Goal: Task Accomplishment & Management: Use online tool/utility

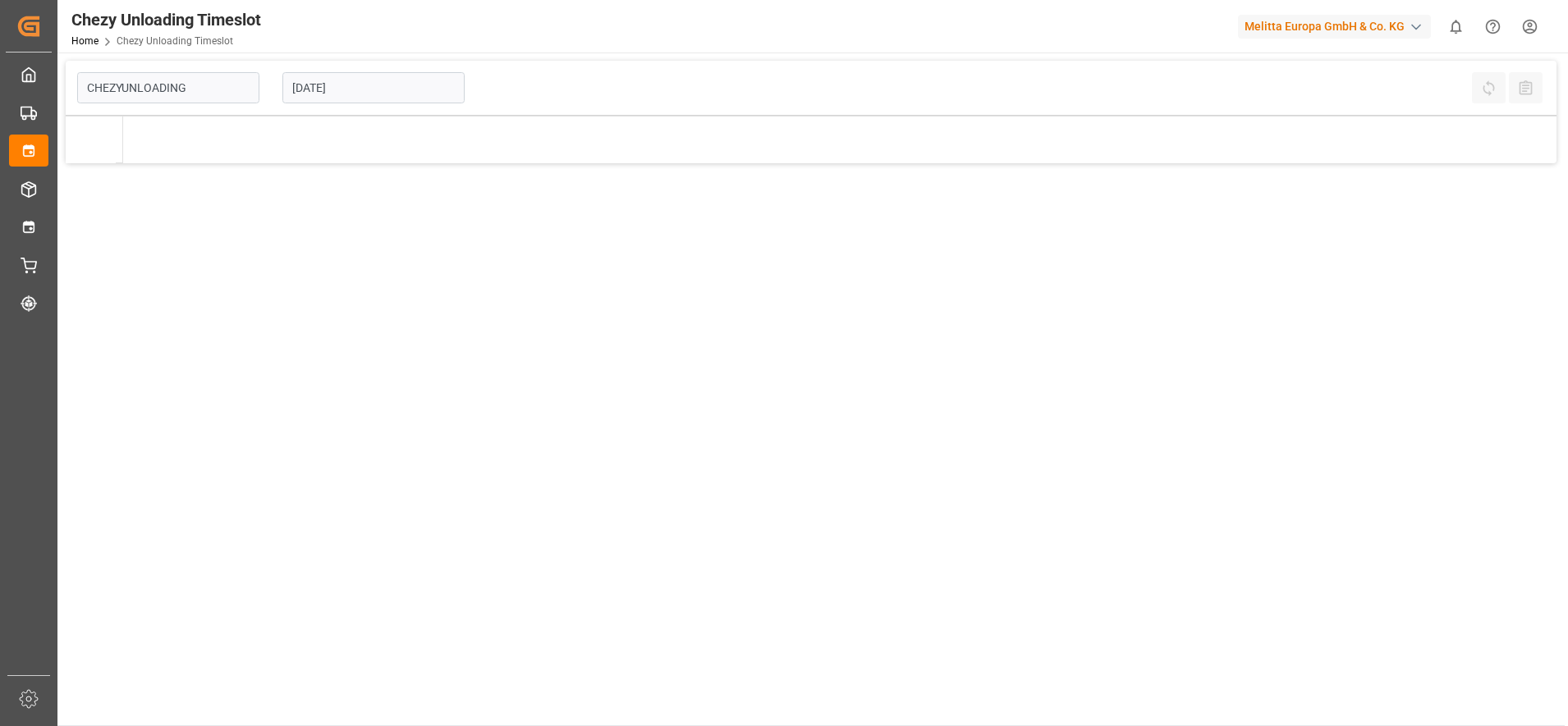
type input "Chezy Unloading"
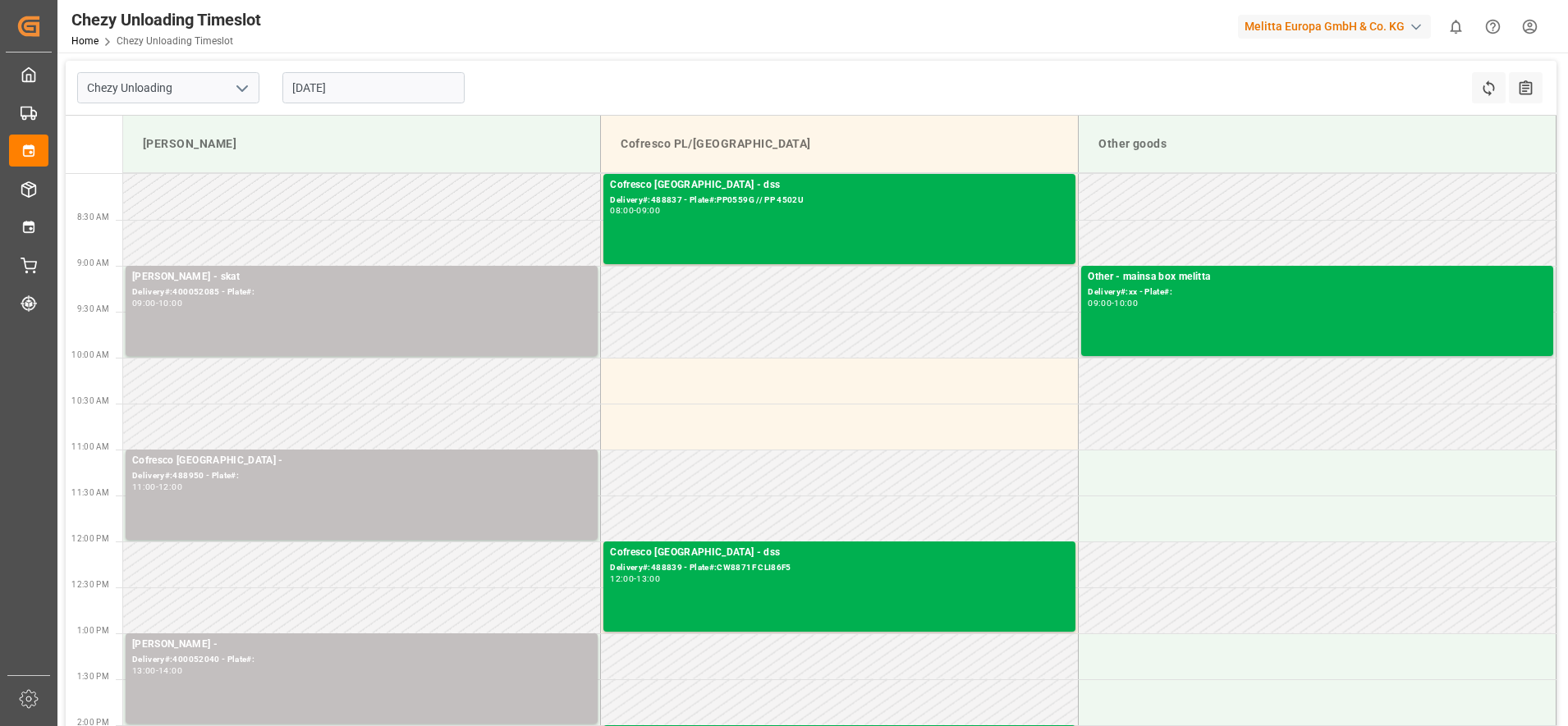
click at [335, 93] on input "[DATE]" at bounding box center [373, 88] width 182 height 31
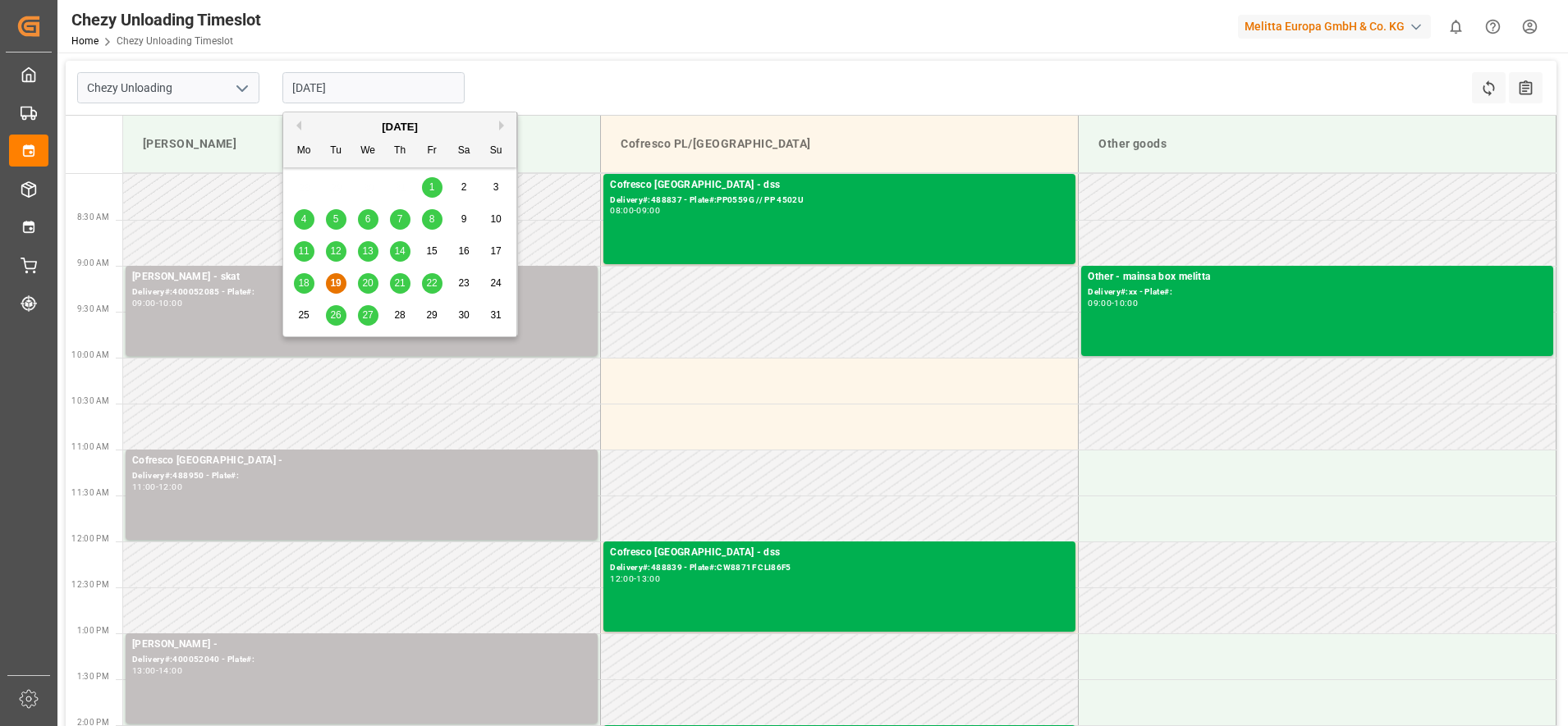
click at [368, 279] on span "20" at bounding box center [367, 283] width 11 height 12
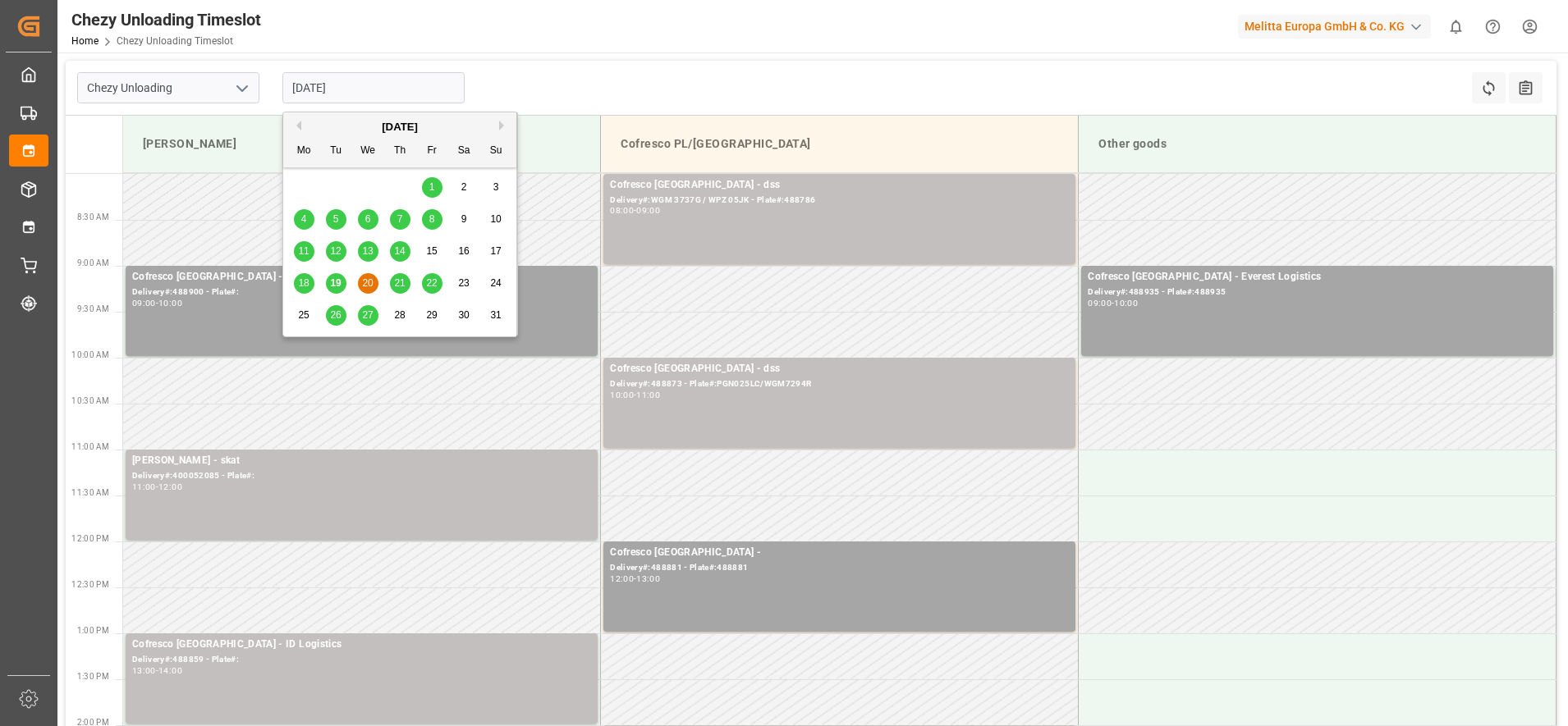
click at [377, 74] on input "[DATE]" at bounding box center [373, 88] width 182 height 31
click at [400, 278] on span "21" at bounding box center [399, 283] width 11 height 12
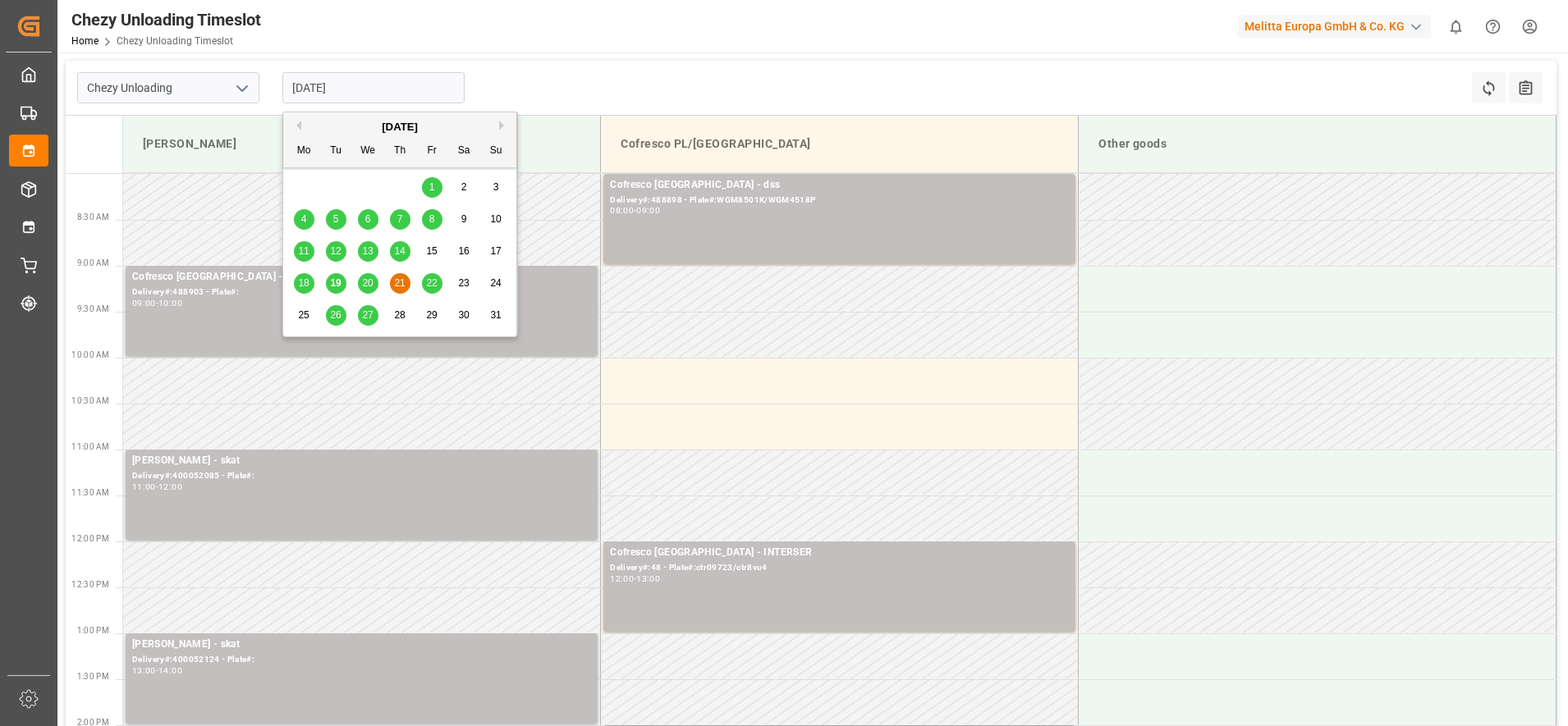
click at [355, 98] on input "[DATE]" at bounding box center [373, 88] width 182 height 31
click at [375, 280] on div "20" at bounding box center [368, 284] width 21 height 20
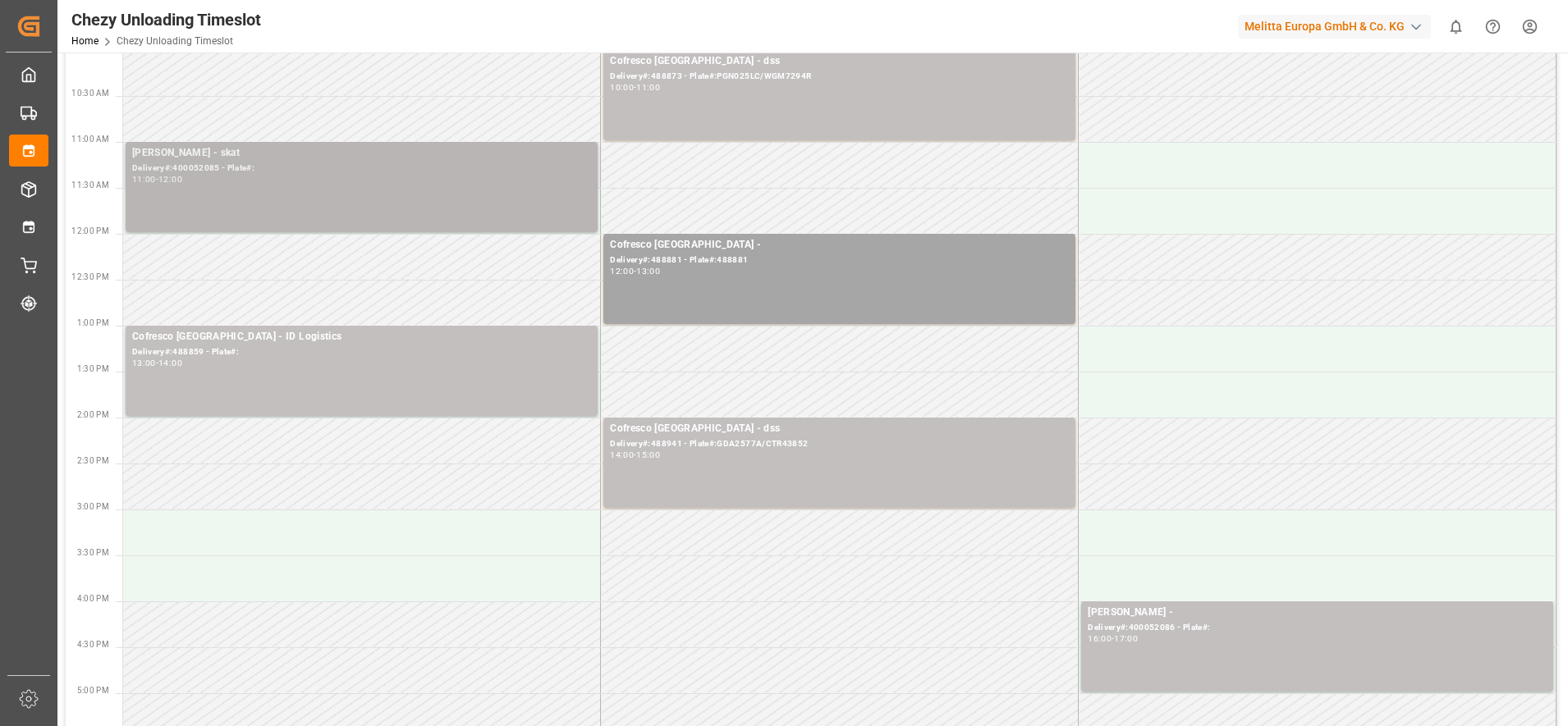
scroll to position [410, 0]
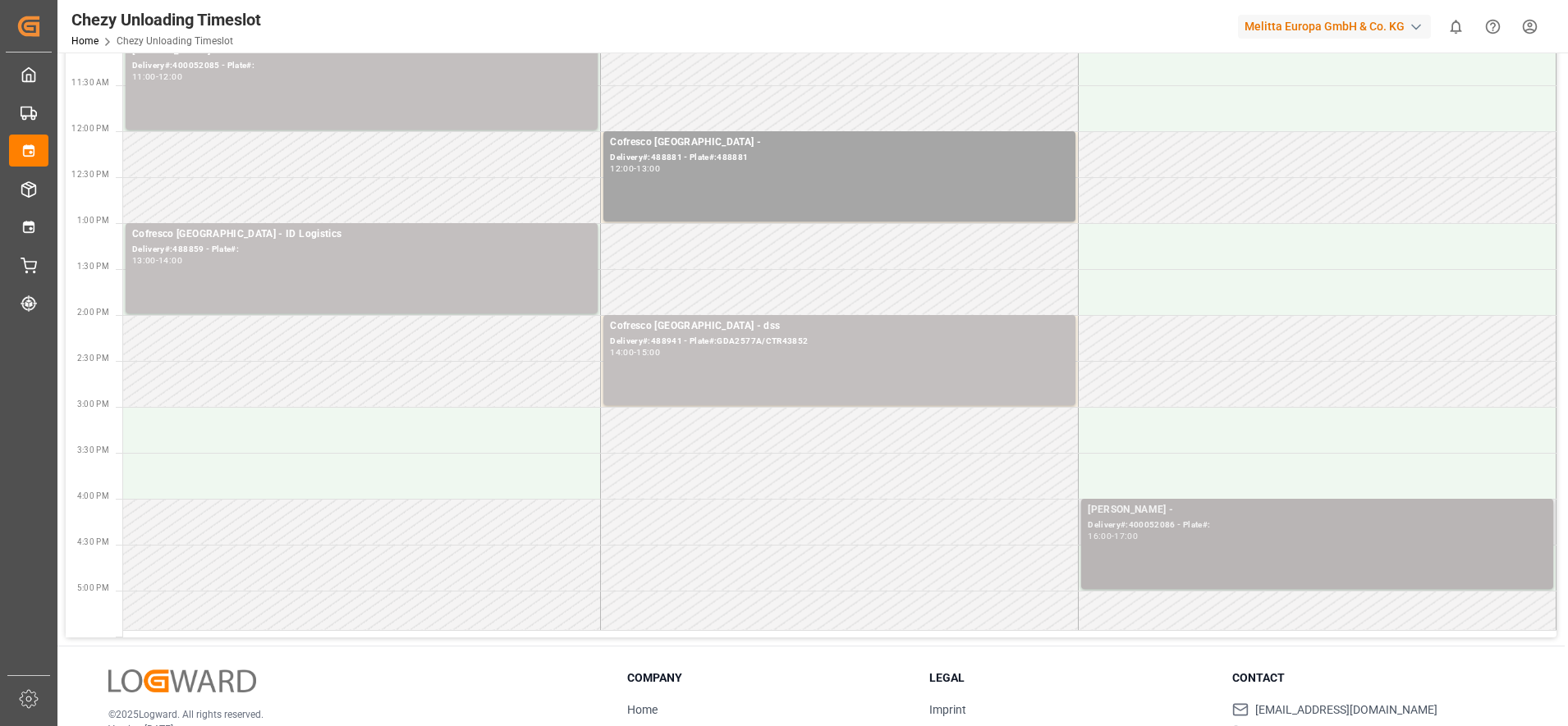
click at [1175, 552] on div "[PERSON_NAME] - Delivery#:400052086 - Plate#: 16:00 - 17:00" at bounding box center [1317, 544] width 459 height 83
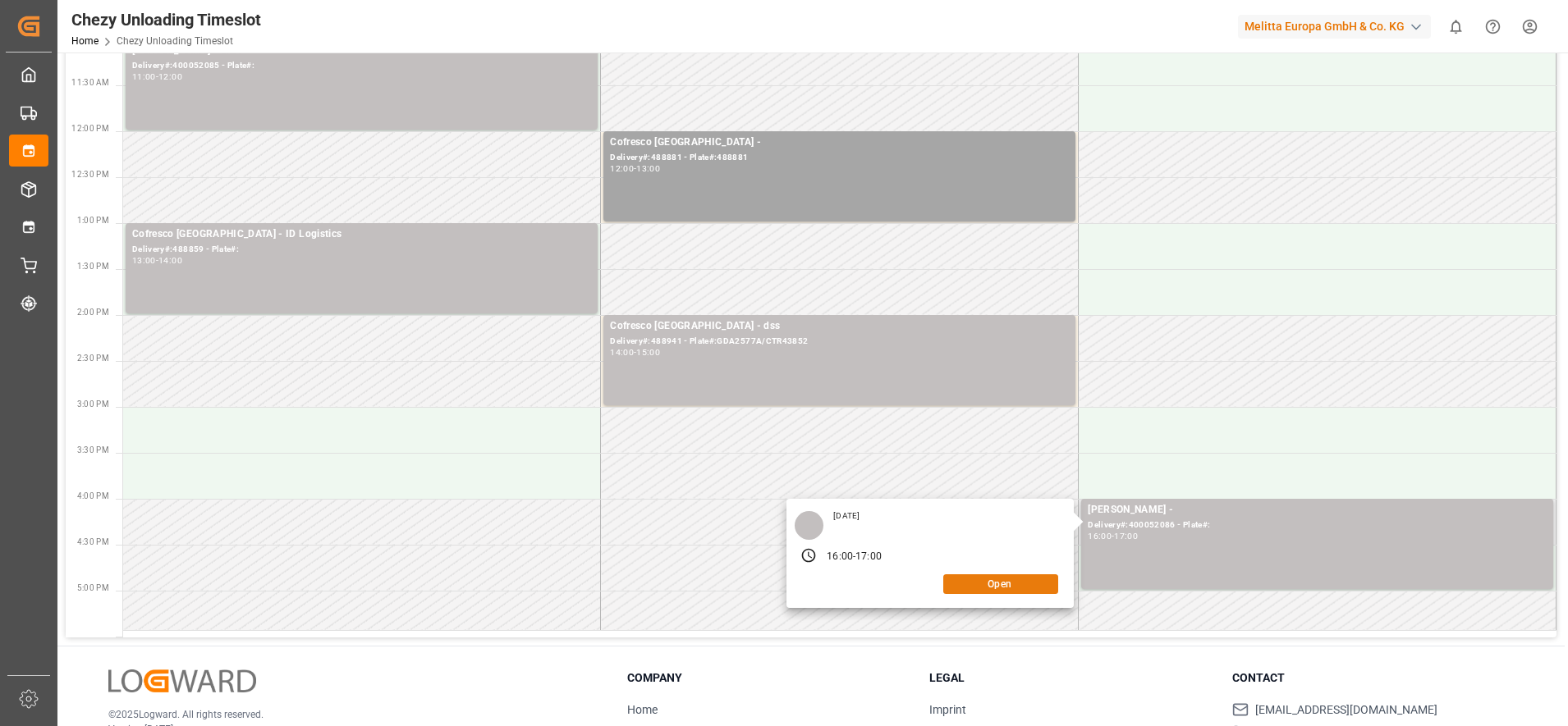
click at [999, 586] on button "Open" at bounding box center [1000, 584] width 115 height 20
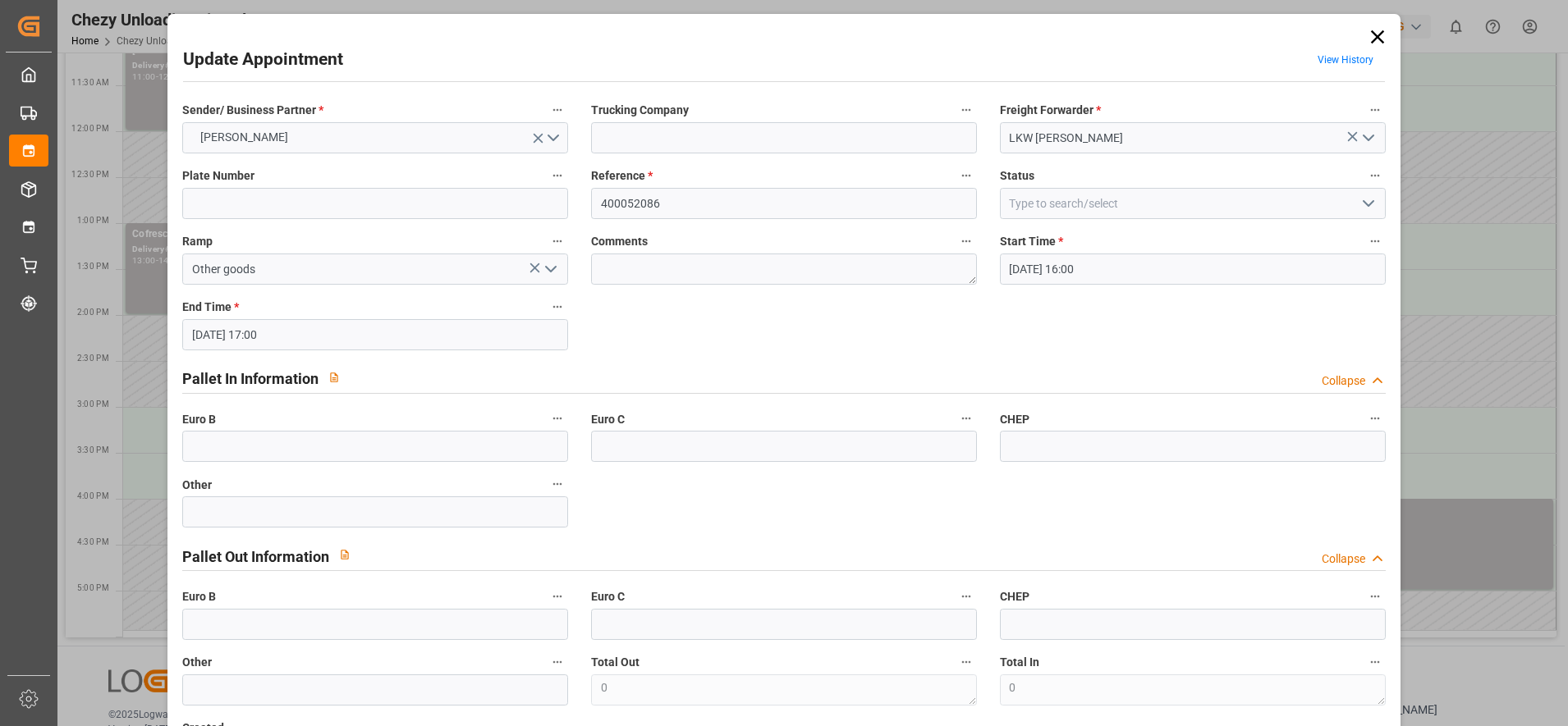
click at [1366, 35] on icon at bounding box center [1377, 37] width 23 height 23
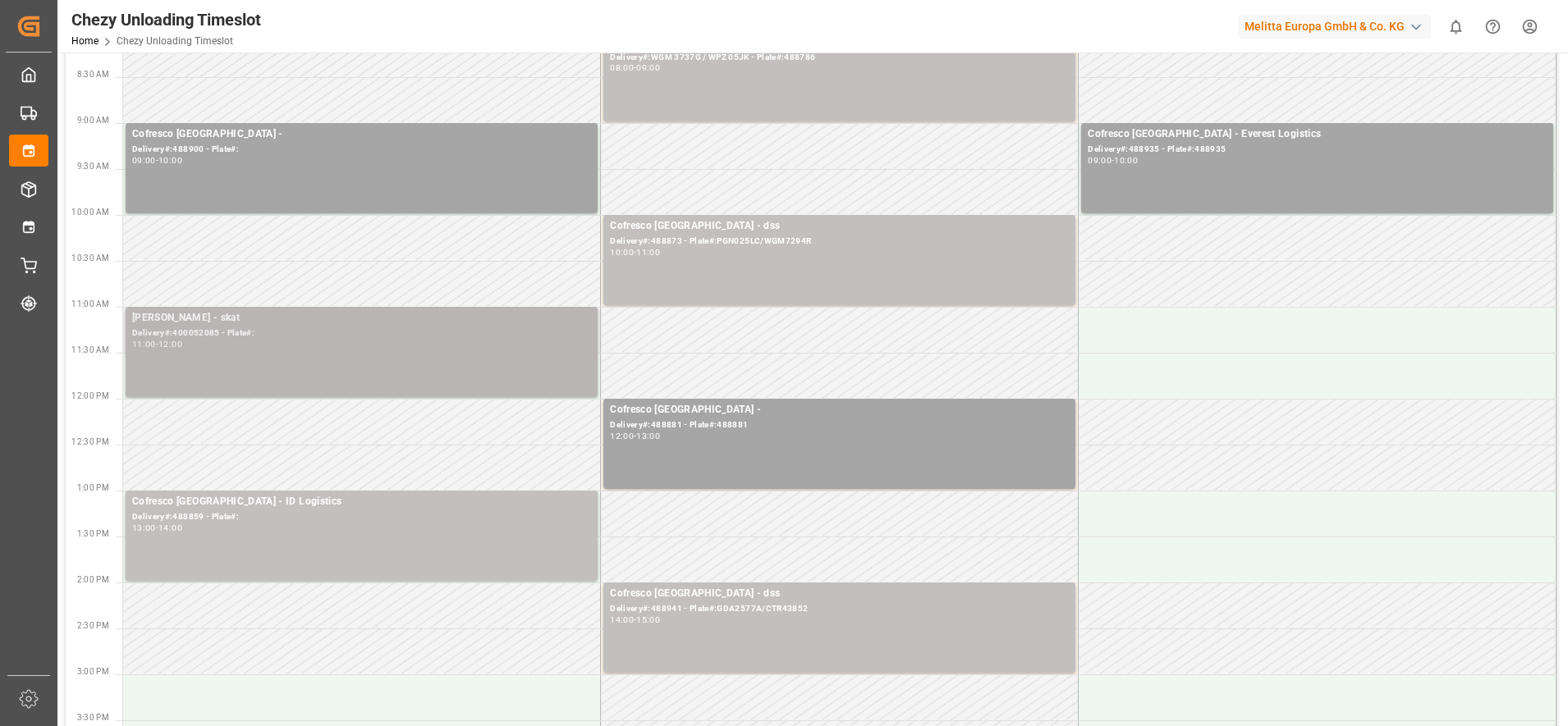
scroll to position [0, 0]
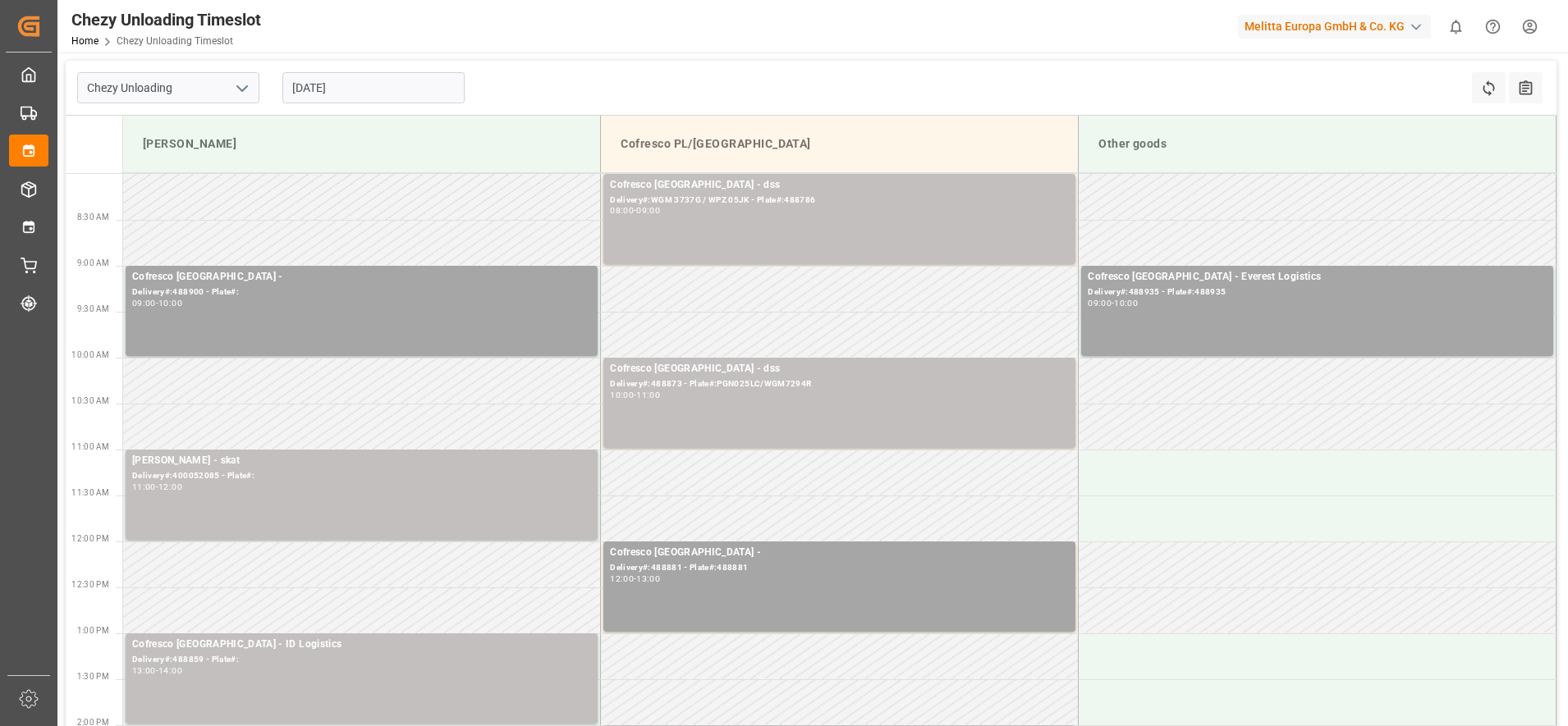
click at [358, 86] on input "[DATE]" at bounding box center [373, 88] width 182 height 31
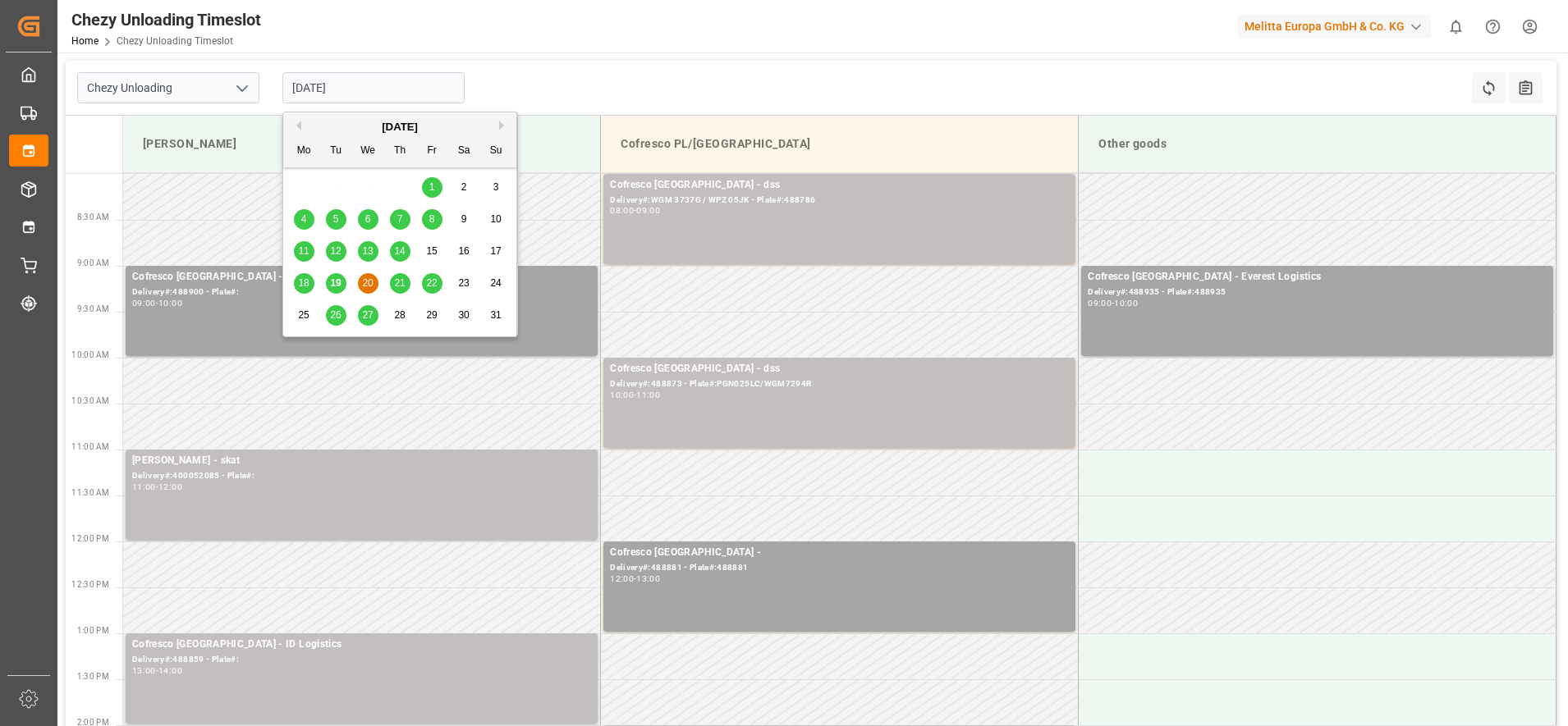
click at [394, 282] on span "21" at bounding box center [399, 283] width 11 height 12
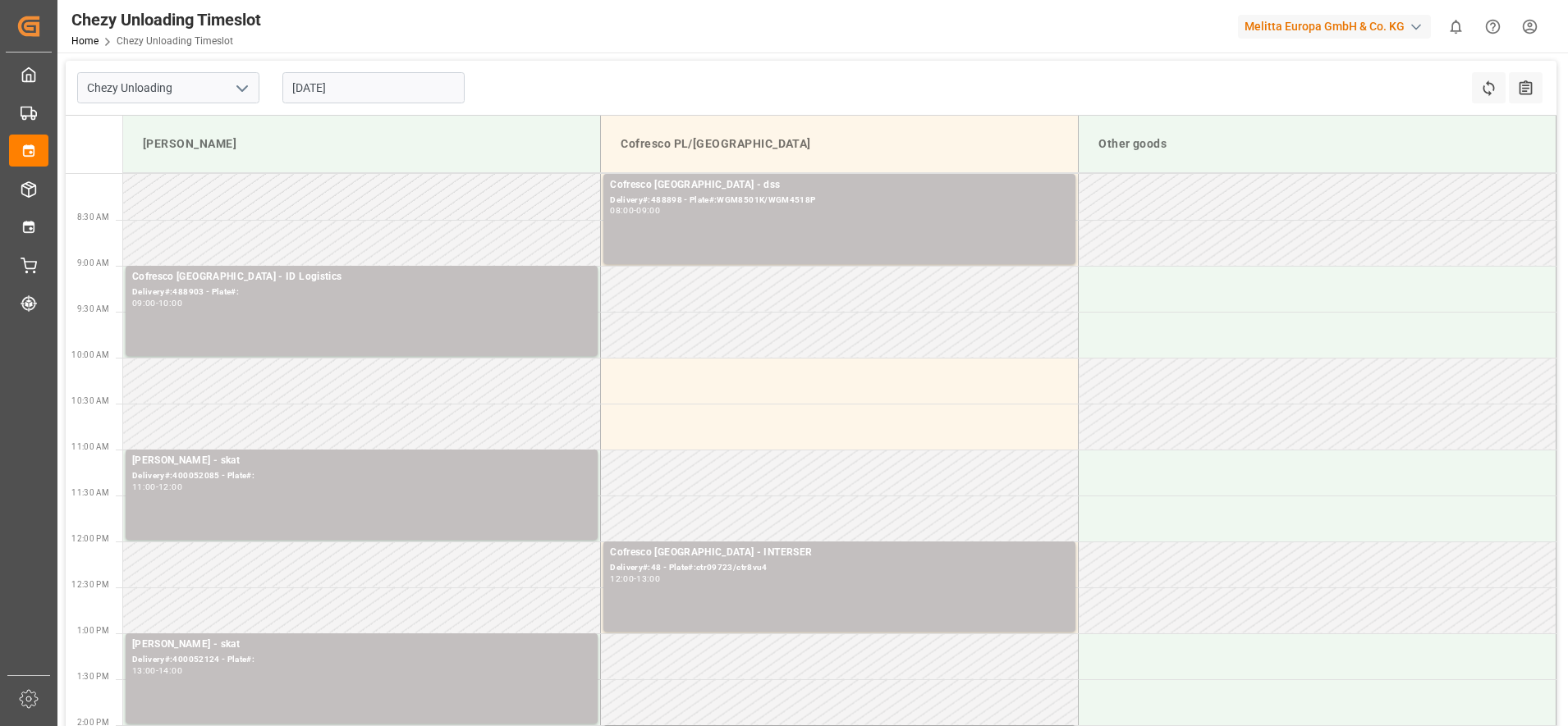
click at [337, 87] on input "[DATE]" at bounding box center [373, 88] width 182 height 31
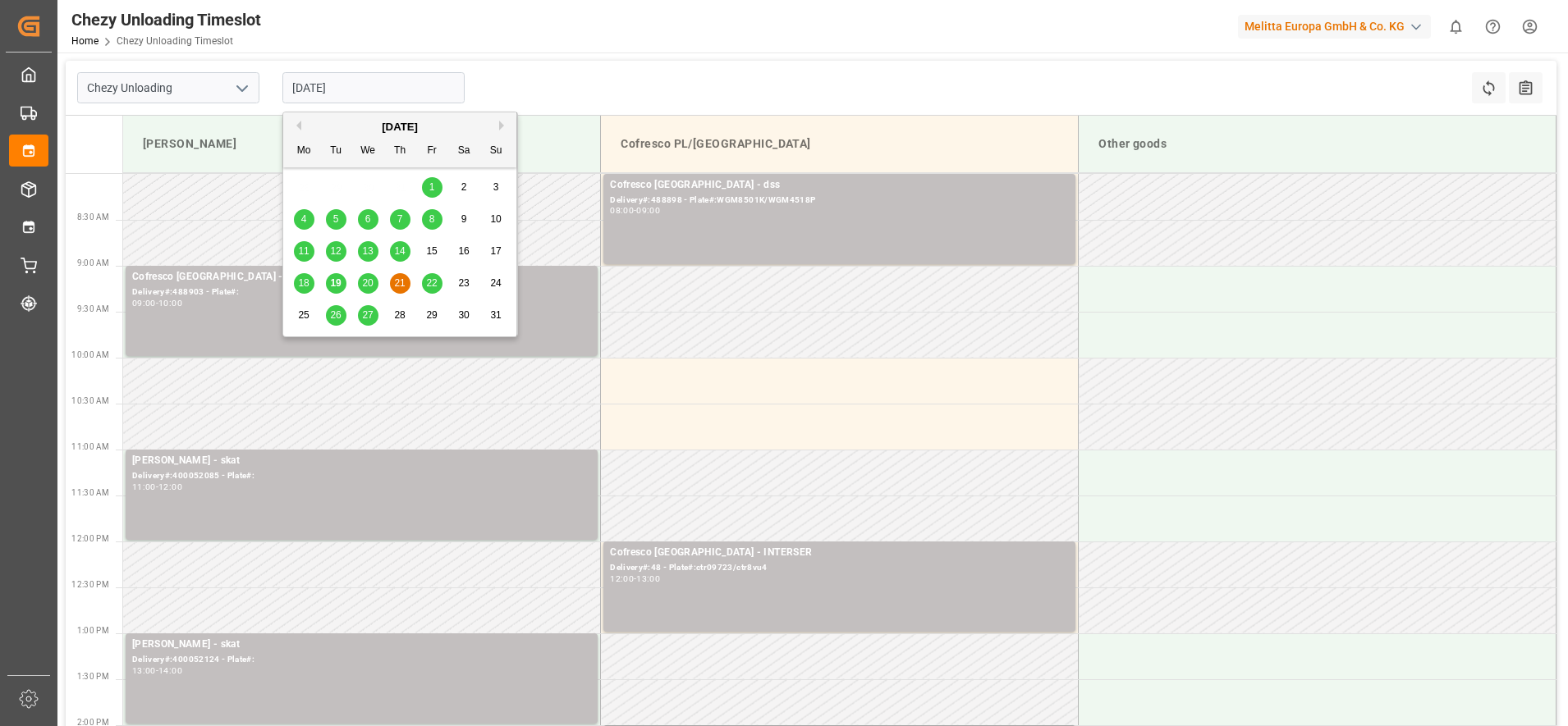
click at [362, 280] on span "20" at bounding box center [367, 283] width 11 height 12
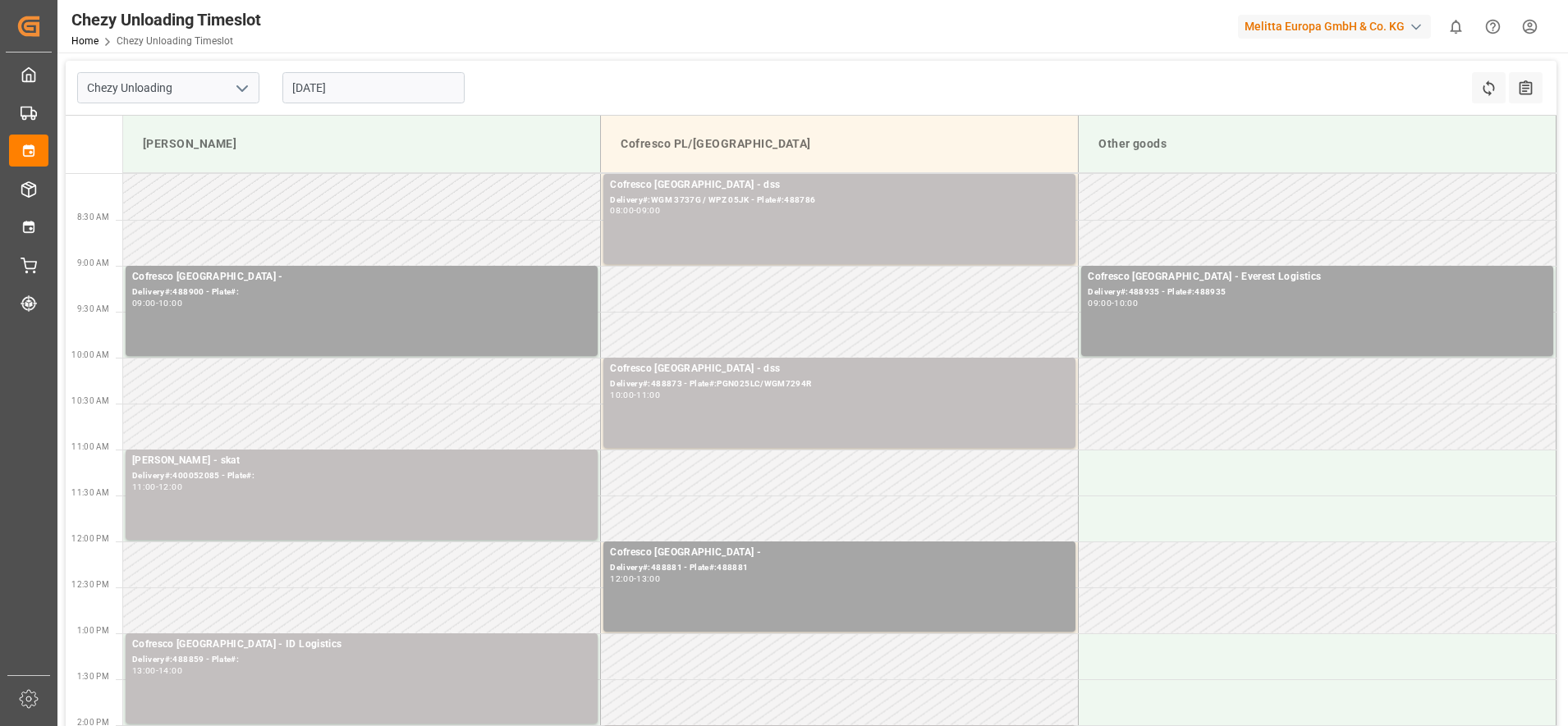
click at [291, 90] on input "[DATE]" at bounding box center [373, 88] width 182 height 31
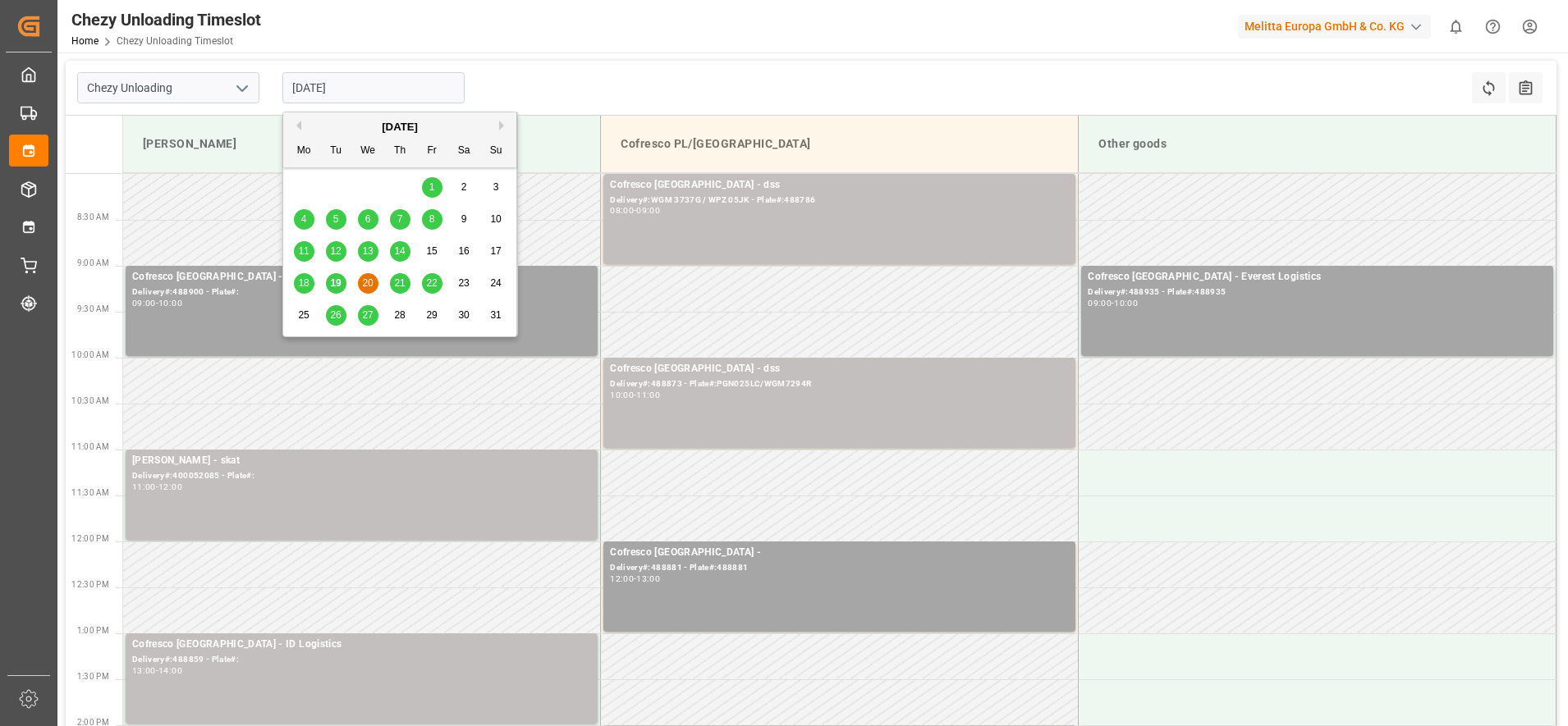
click at [427, 293] on div "22" at bounding box center [432, 284] width 21 height 20
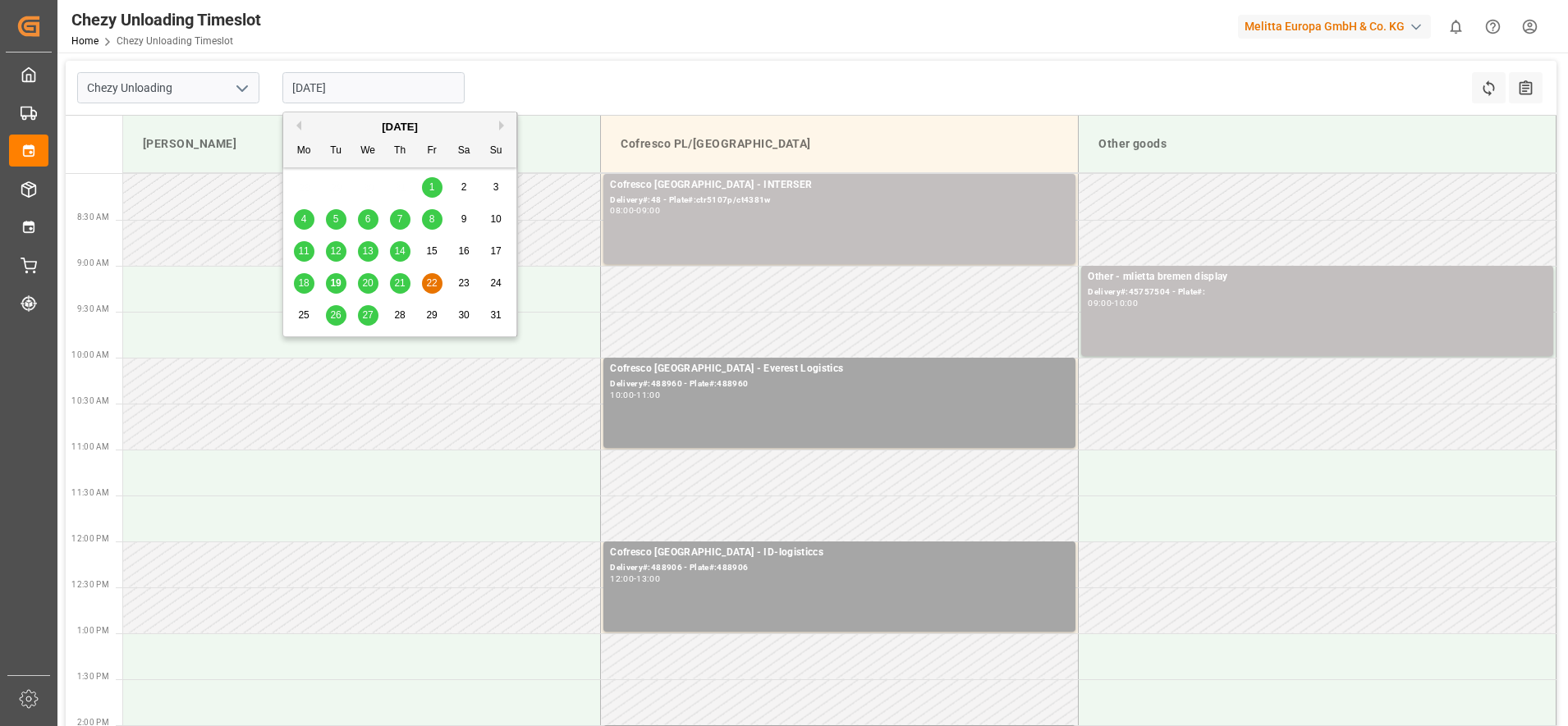
click at [384, 91] on input "[DATE]" at bounding box center [373, 88] width 182 height 31
click at [300, 318] on span "25" at bounding box center [303, 315] width 11 height 12
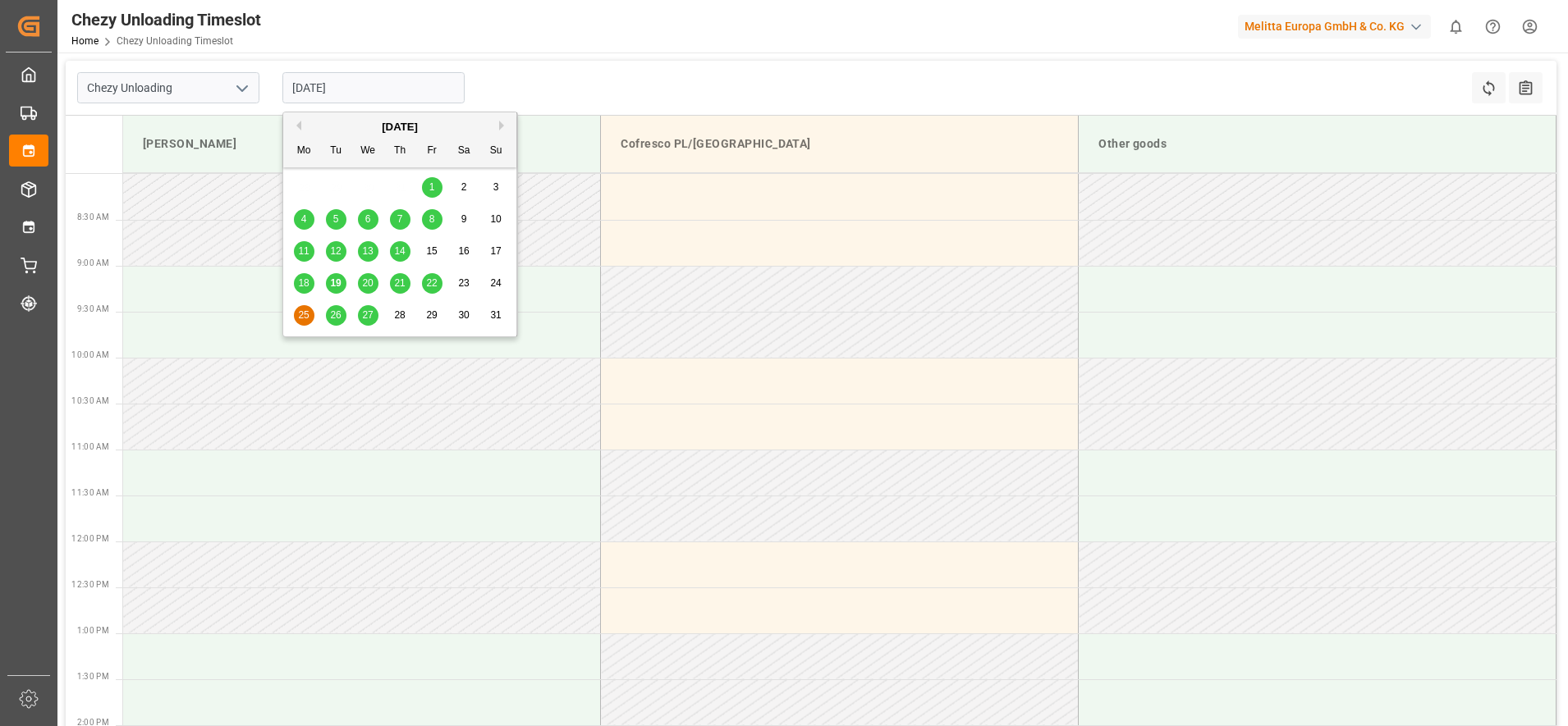
click at [354, 73] on input "[DATE]" at bounding box center [373, 88] width 182 height 31
click at [329, 321] on div "26" at bounding box center [336, 316] width 21 height 20
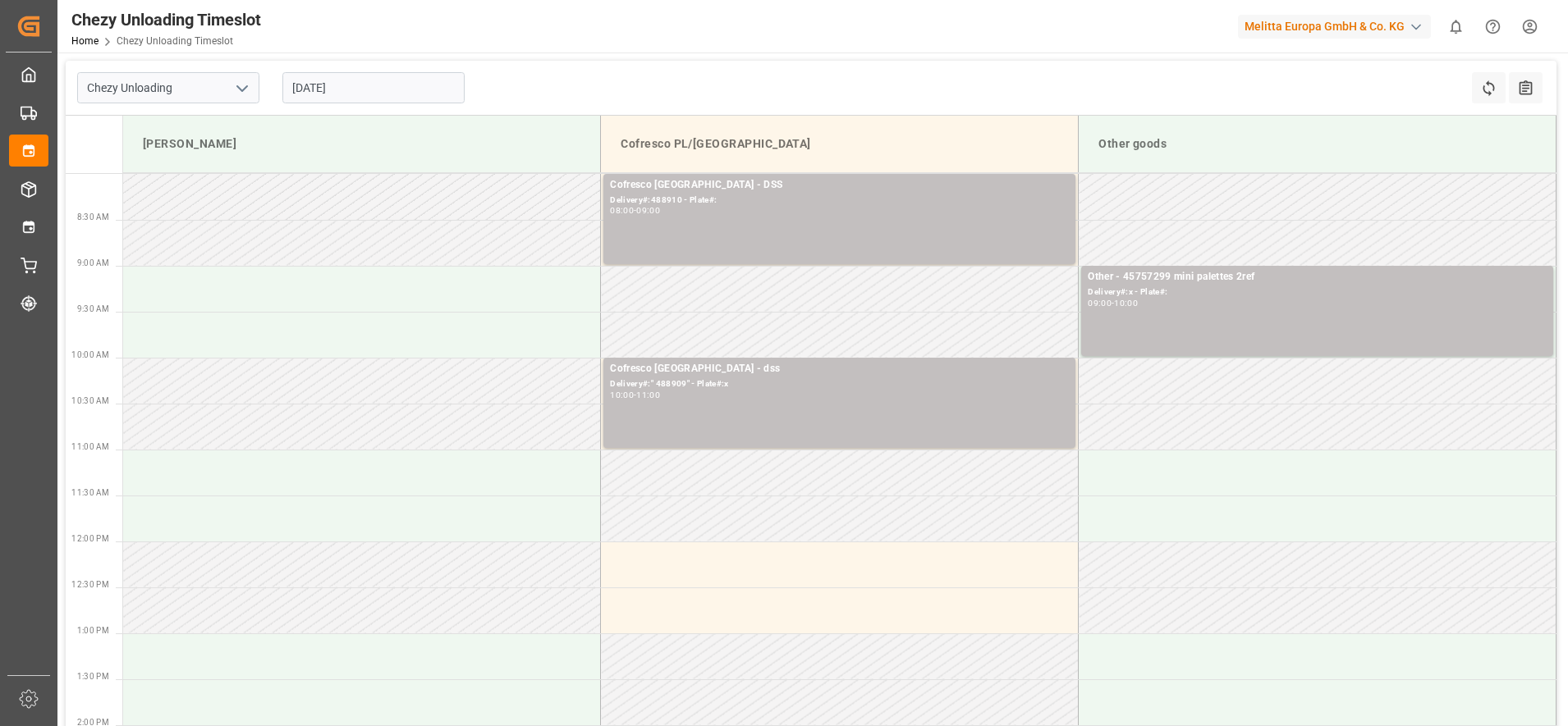
click at [470, 79] on div "[DATE]" at bounding box center [373, 88] width 205 height 54
drag, startPoint x: 470, startPoint y: 78, endPoint x: 411, endPoint y: 87, distance: 59.7
click at [411, 87] on input "[DATE]" at bounding box center [373, 88] width 182 height 31
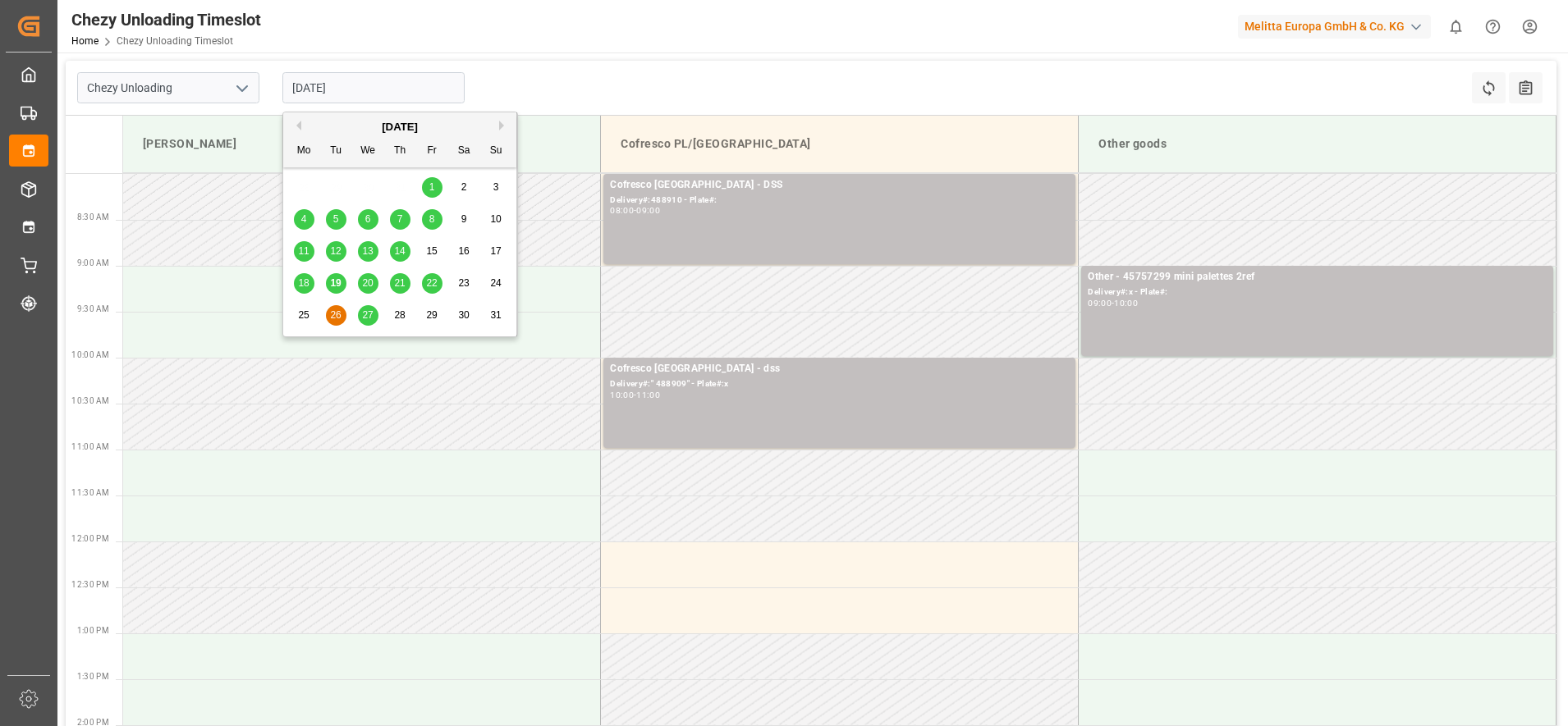
click at [365, 317] on span "27" at bounding box center [367, 315] width 11 height 12
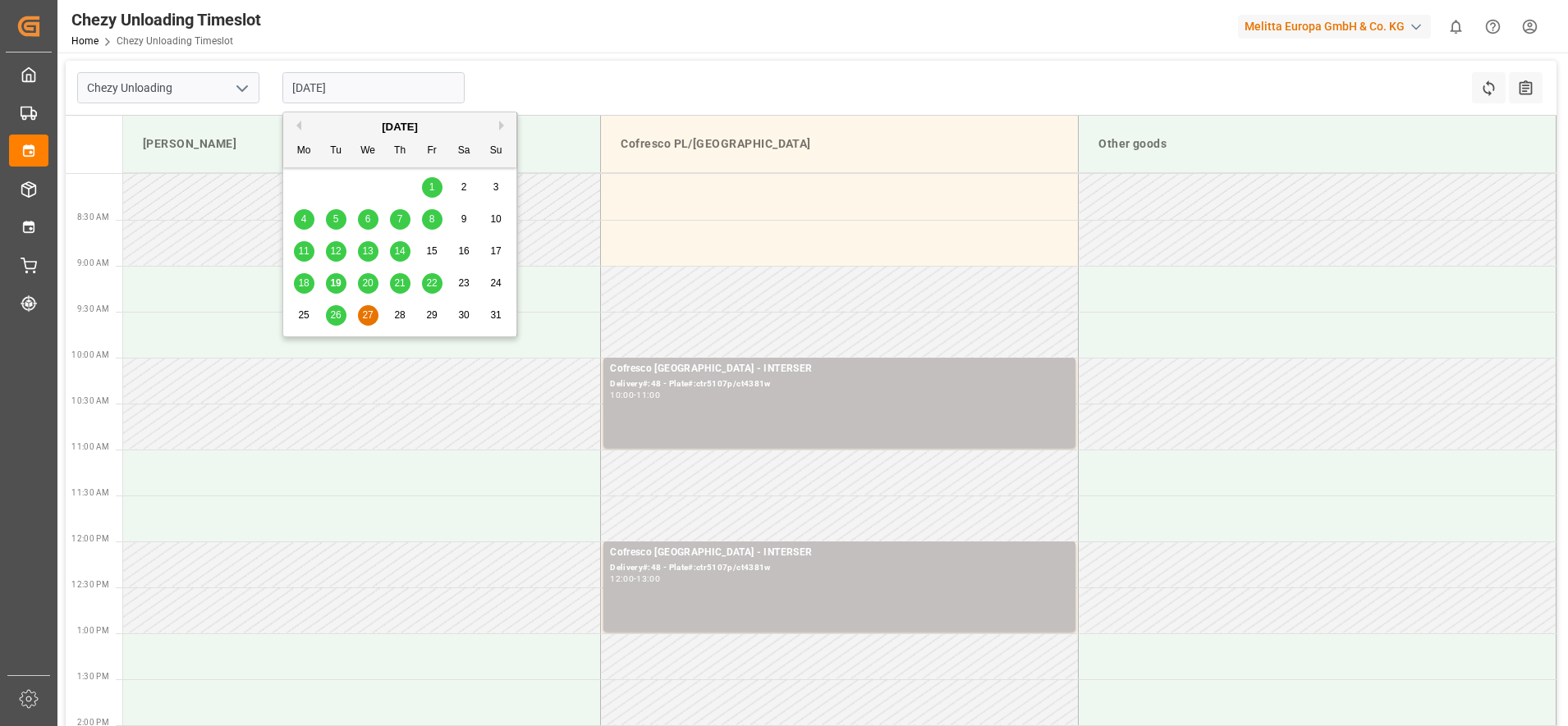
click at [390, 95] on input "[DATE]" at bounding box center [373, 88] width 182 height 31
click at [334, 275] on div "19" at bounding box center [336, 284] width 21 height 20
type input "[DATE]"
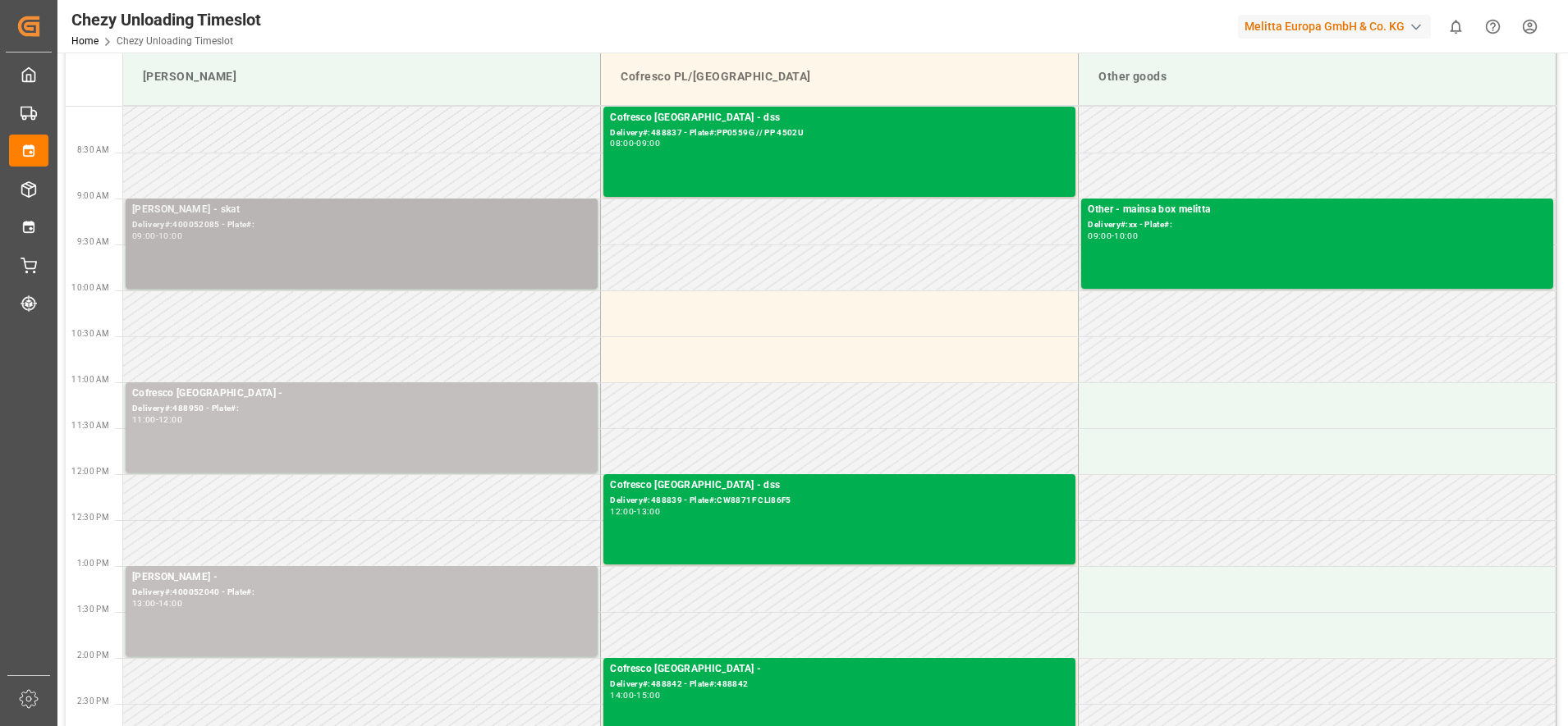
scroll to position [102, 0]
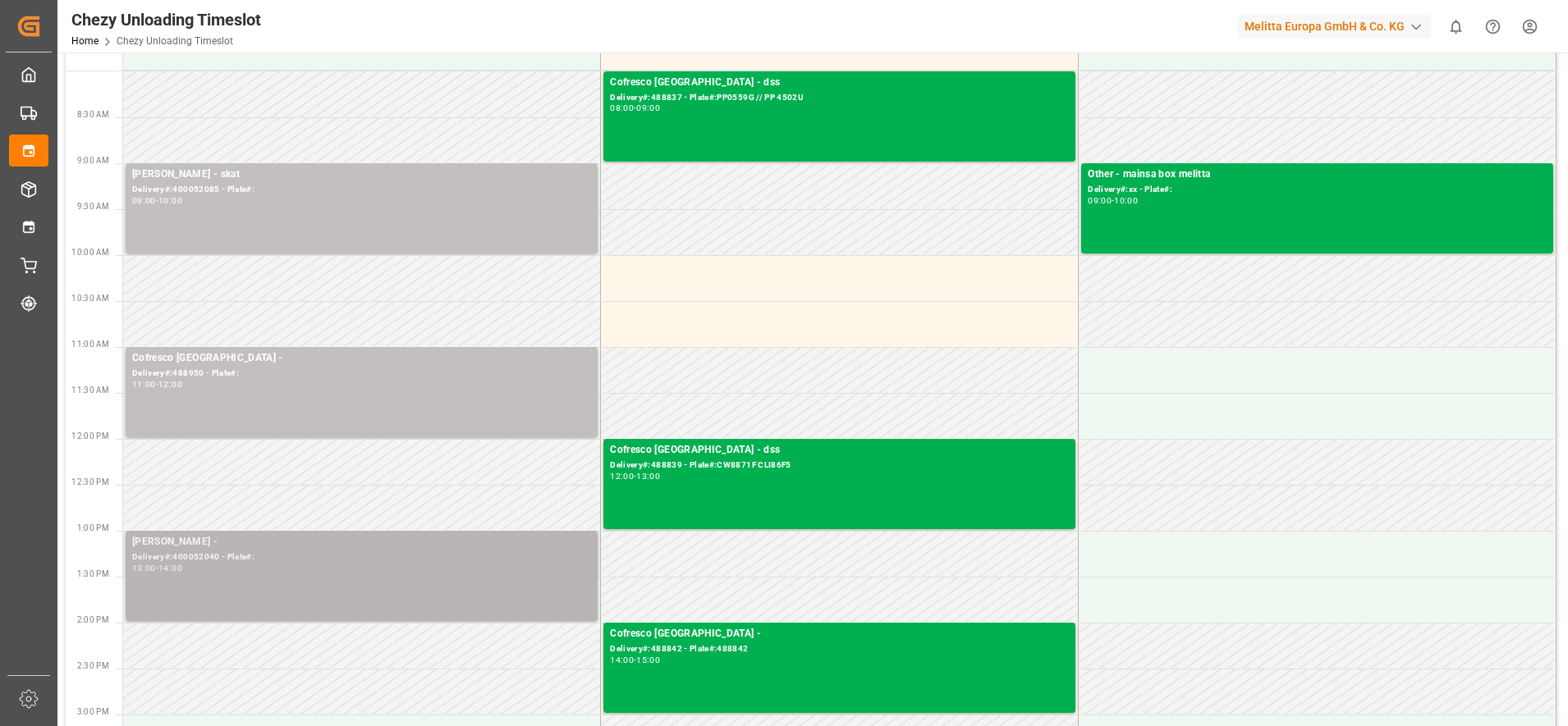
click at [327, 579] on div "[PERSON_NAME] - Delivery#:400052040 - Plate#: 13:00 - 14:00" at bounding box center [361, 576] width 459 height 83
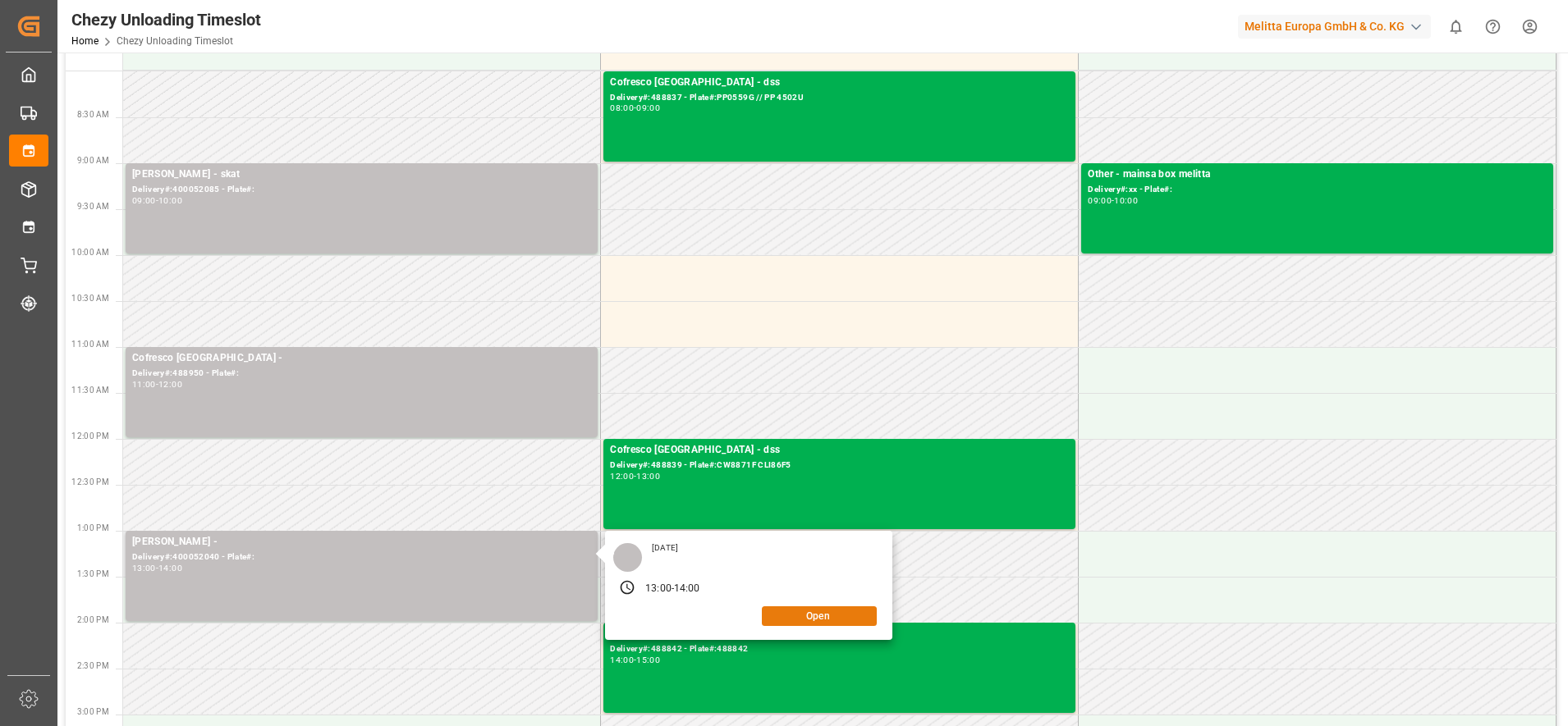
click at [784, 621] on button "Open" at bounding box center [819, 616] width 115 height 20
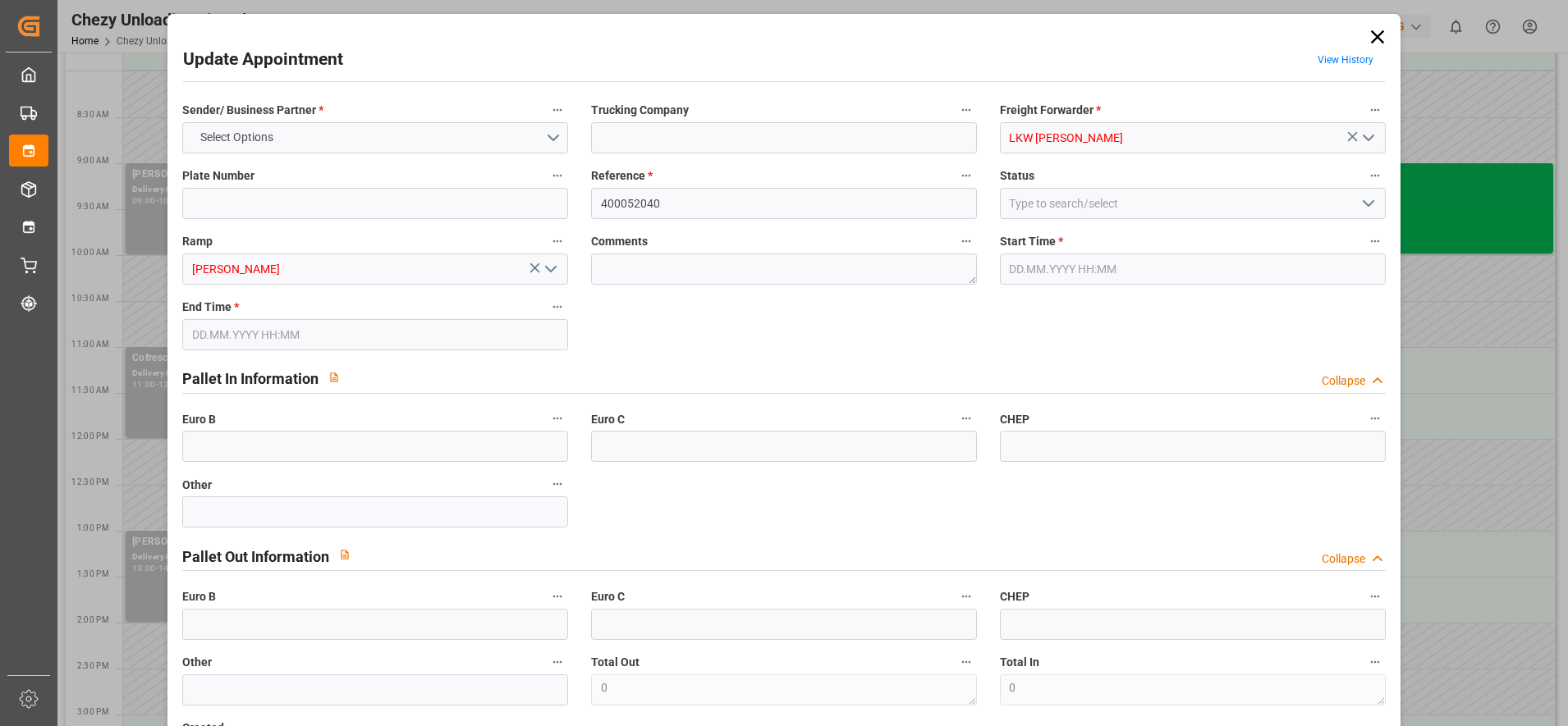
type input "[DATE] 13:00"
type input "[DATE] 14:00"
type input "[DATE] 09:31"
click at [1370, 42] on icon at bounding box center [1377, 37] width 13 height 13
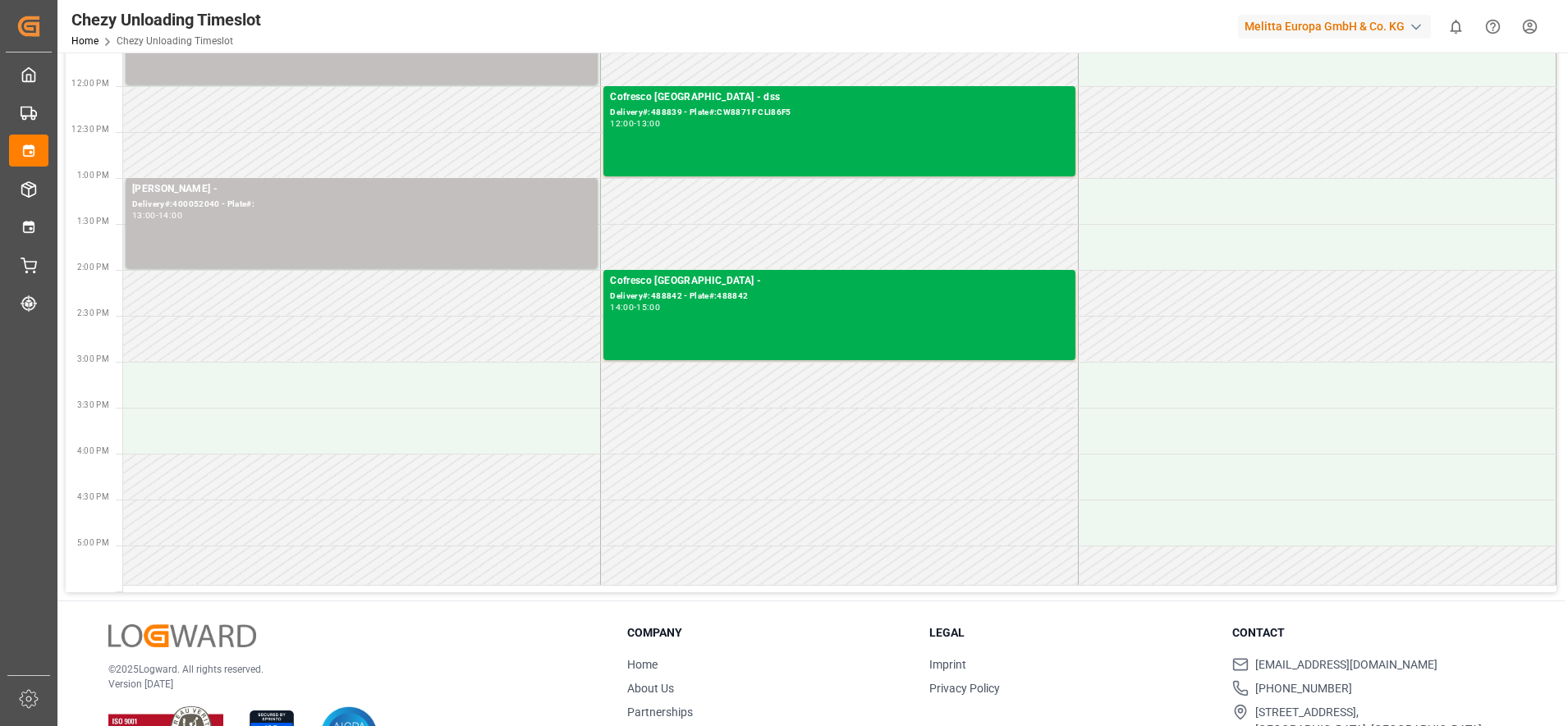
scroll to position [0, 0]
